Goal: Task Accomplishment & Management: Manage account settings

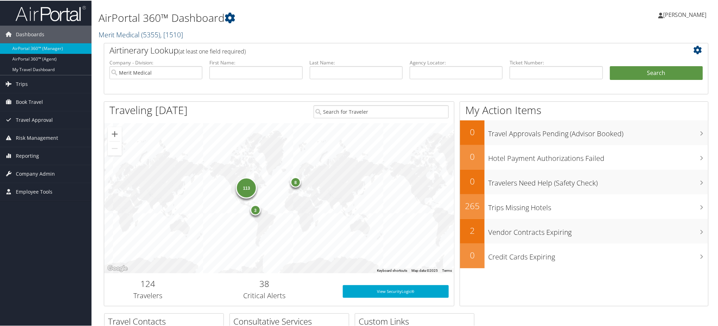
click at [129, 36] on link "Merit Medical ( 5355 ) , [ 1510 ]" at bounding box center [140, 33] width 84 height 9
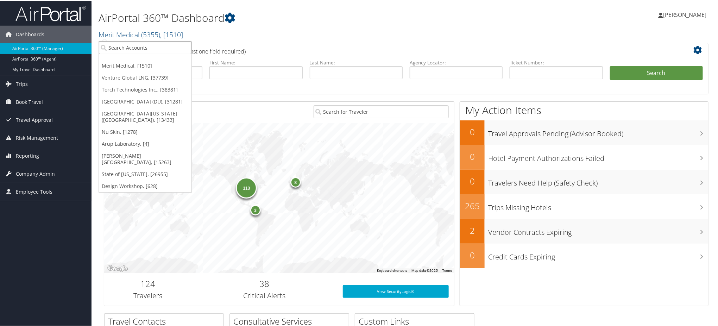
click at [127, 49] on input "search" at bounding box center [145, 46] width 93 height 13
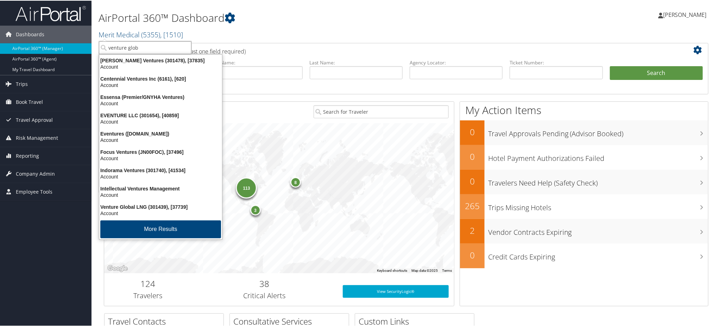
type input "venture globa"
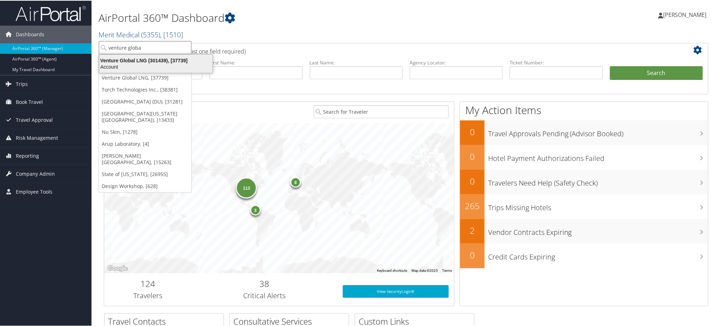
click at [126, 59] on div "Venture Global LNG (301439), [37739]" at bounding box center [156, 60] width 122 height 6
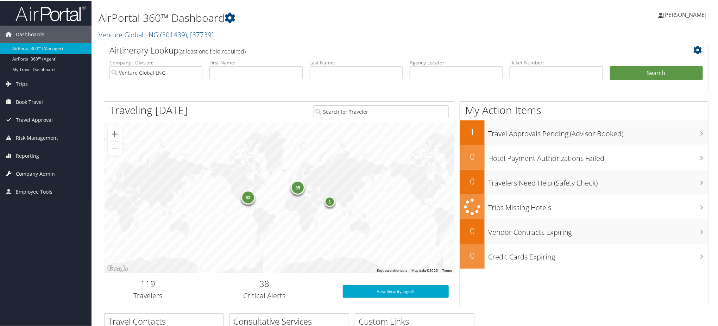
click at [52, 173] on span "Company Admin" at bounding box center [35, 173] width 39 height 18
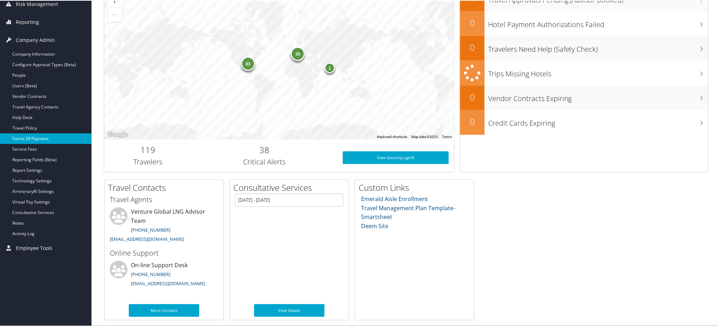
scroll to position [133, 0]
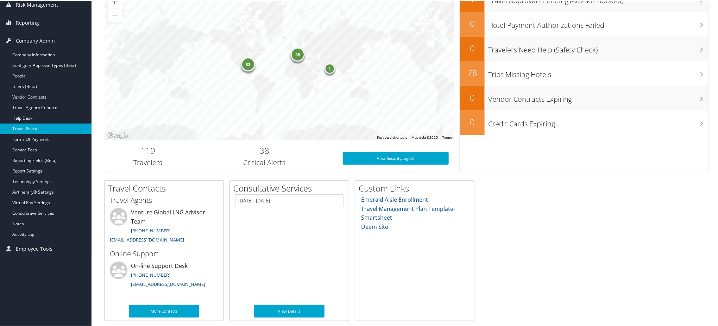
click at [40, 123] on link "Travel Policy" at bounding box center [45, 128] width 91 height 11
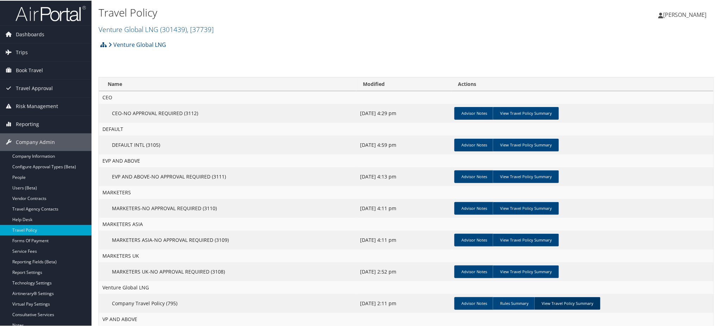
click at [550, 299] on link "View Travel Policy Summary" at bounding box center [567, 302] width 66 height 13
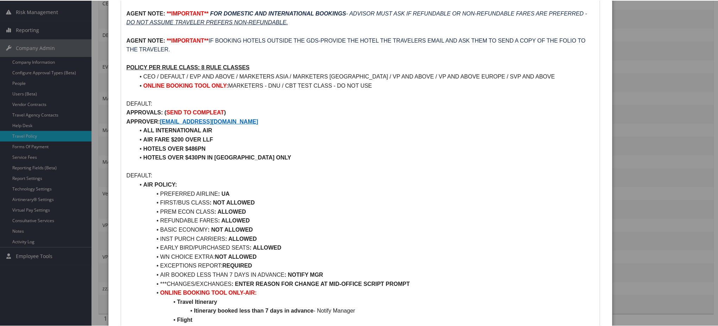
scroll to position [94, 0]
